Goal: Information Seeking & Learning: Find contact information

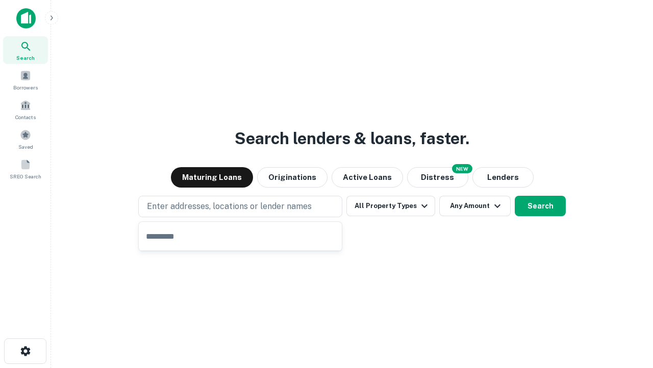
type input "**********"
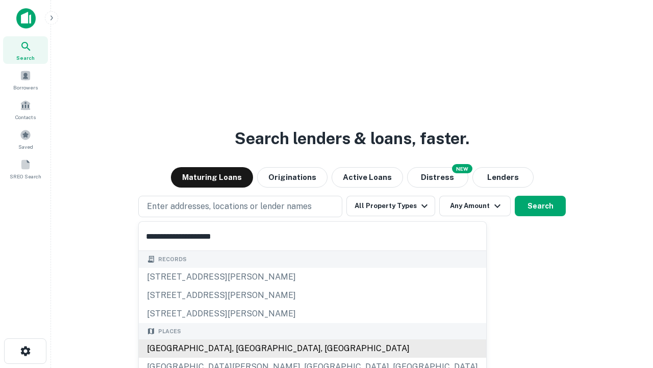
click at [244, 348] on div "Santa Monica, CA, USA" at bounding box center [313, 348] width 348 height 18
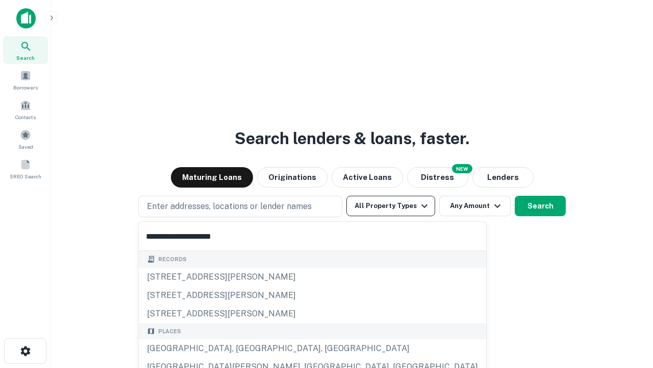
click at [391, 206] on button "All Property Types" at bounding box center [391, 206] width 89 height 20
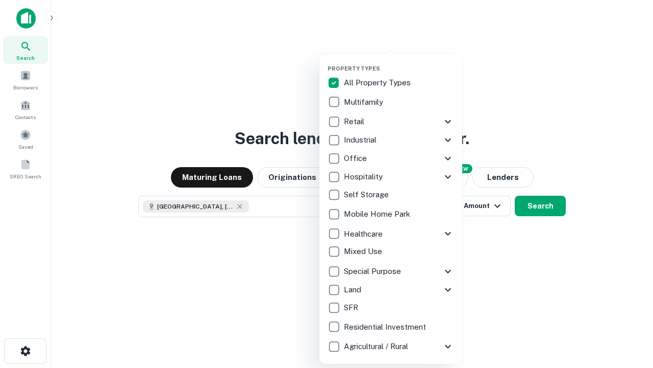
click at [399, 62] on button "button" at bounding box center [399, 62] width 143 height 1
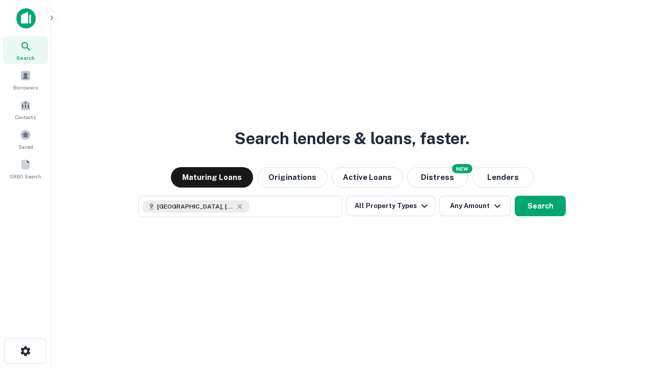
scroll to position [16, 0]
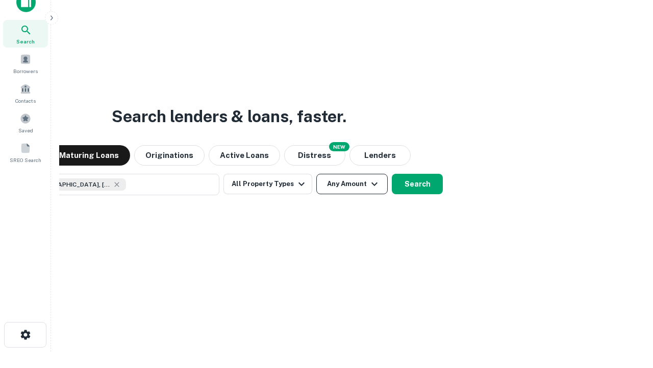
click at [316, 174] on button "Any Amount" at bounding box center [351, 184] width 71 height 20
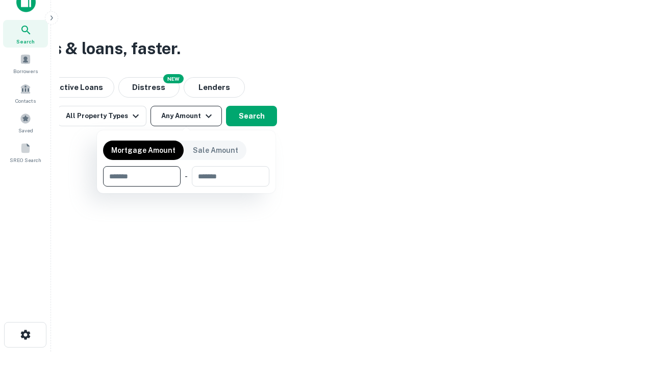
type input "*******"
click at [186, 186] on button "button" at bounding box center [186, 186] width 166 height 1
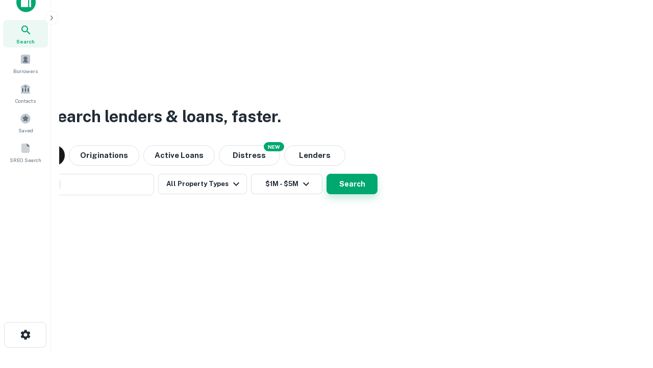
click at [327, 174] on button "Search" at bounding box center [352, 184] width 51 height 20
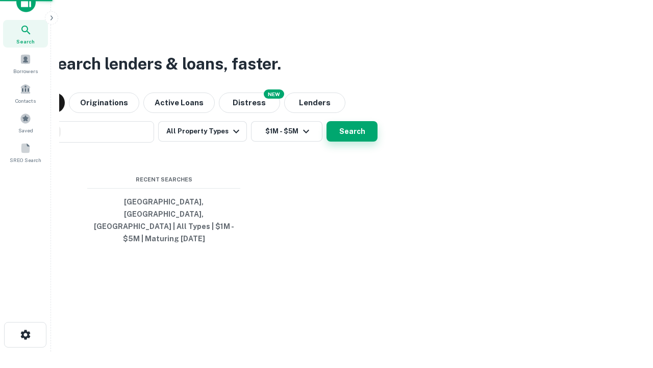
scroll to position [33, 289]
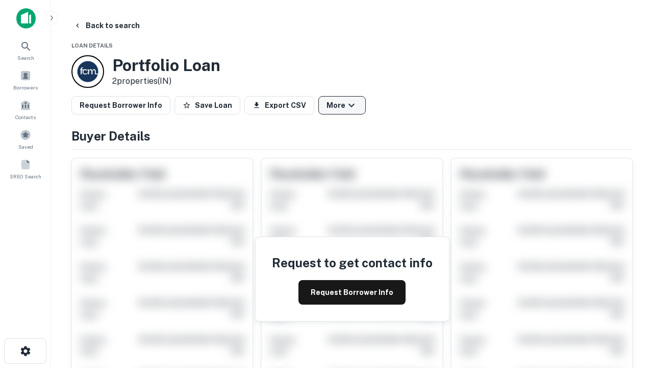
click at [342, 105] on button "More" at bounding box center [342, 105] width 47 height 18
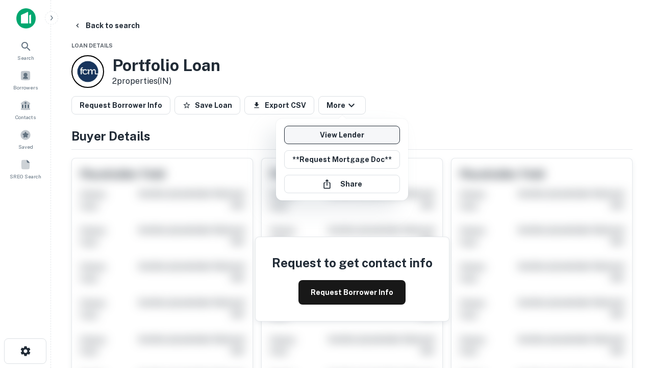
click at [342, 135] on link "View Lender" at bounding box center [342, 135] width 116 height 18
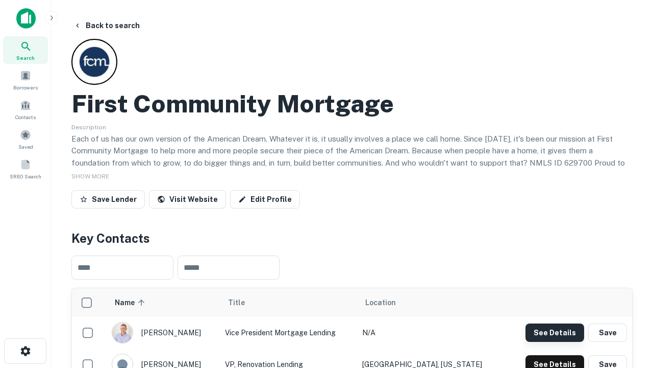
click at [555, 332] on button "See Details" at bounding box center [555, 332] width 59 height 18
click at [25, 351] on icon "button" at bounding box center [25, 351] width 12 height 12
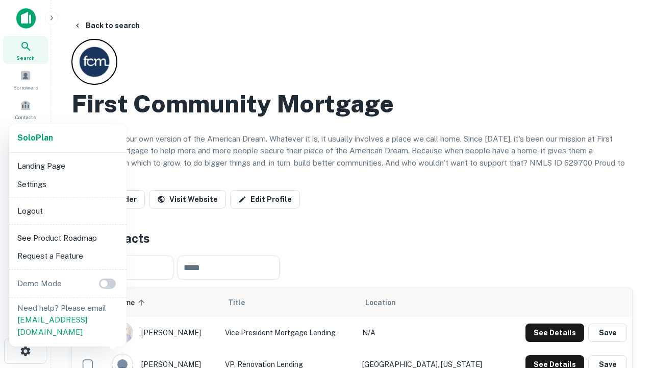
click at [67, 210] on li "Logout" at bounding box center [67, 211] width 109 height 18
